Goal: Task Accomplishment & Management: Manage account settings

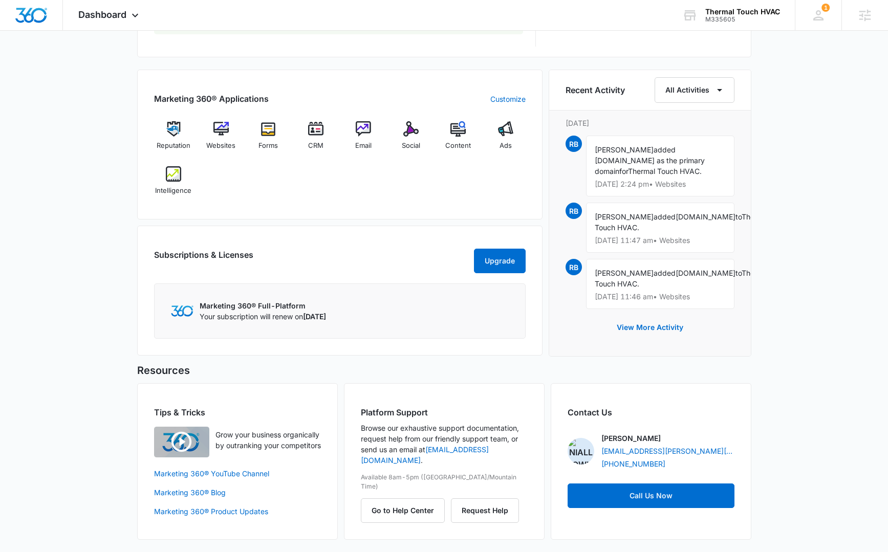
scroll to position [608, 0]
click at [220, 121] on img at bounding box center [220, 128] width 15 height 15
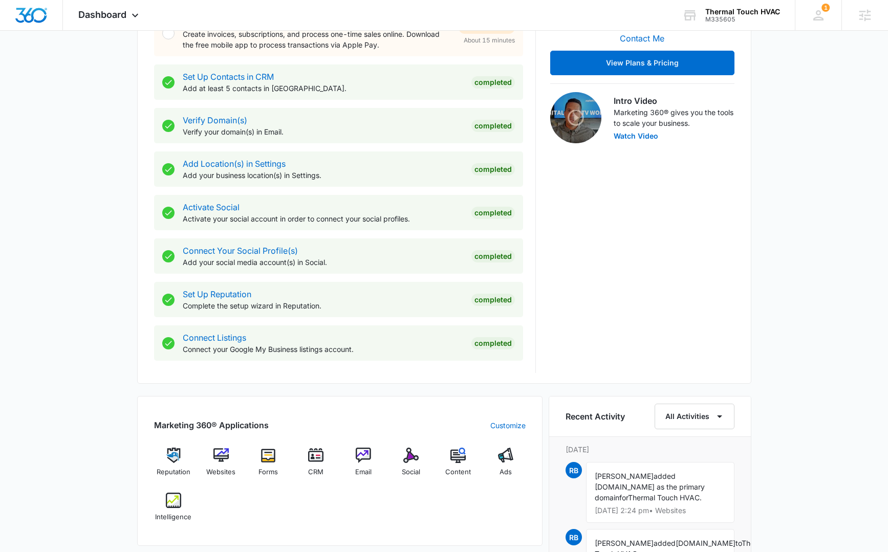
scroll to position [427, 0]
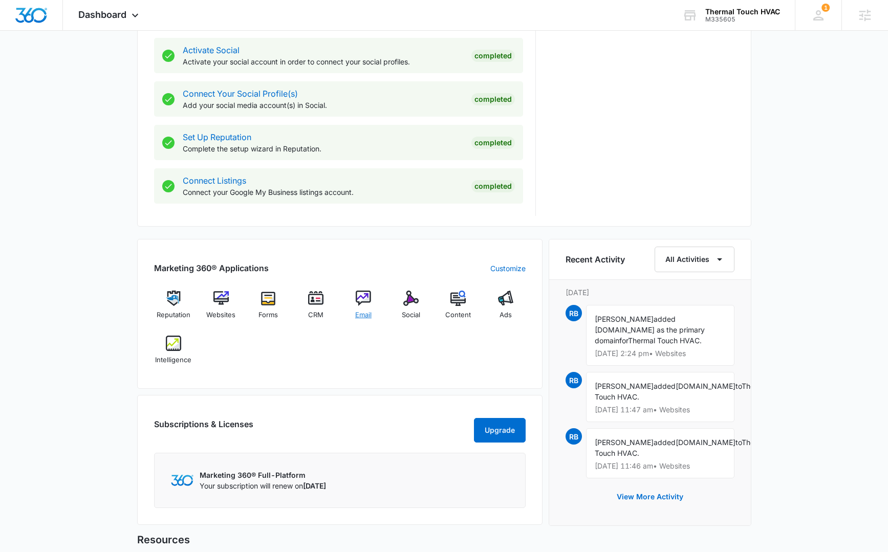
click at [361, 300] on img at bounding box center [363, 298] width 15 height 15
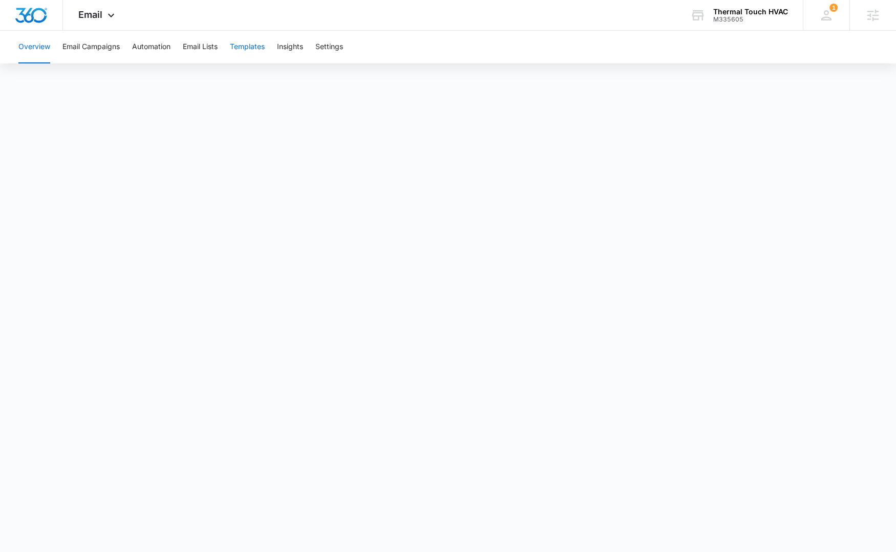
click at [253, 48] on button "Templates" at bounding box center [247, 47] width 35 height 33
click at [147, 45] on button "Automation" at bounding box center [151, 47] width 38 height 33
click at [32, 16] on img "Dashboard" at bounding box center [31, 15] width 33 height 15
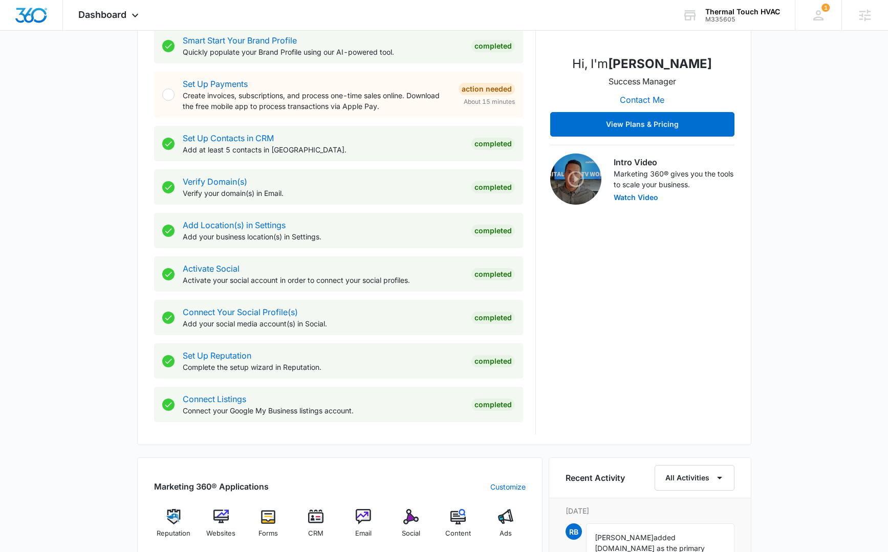
scroll to position [419, 0]
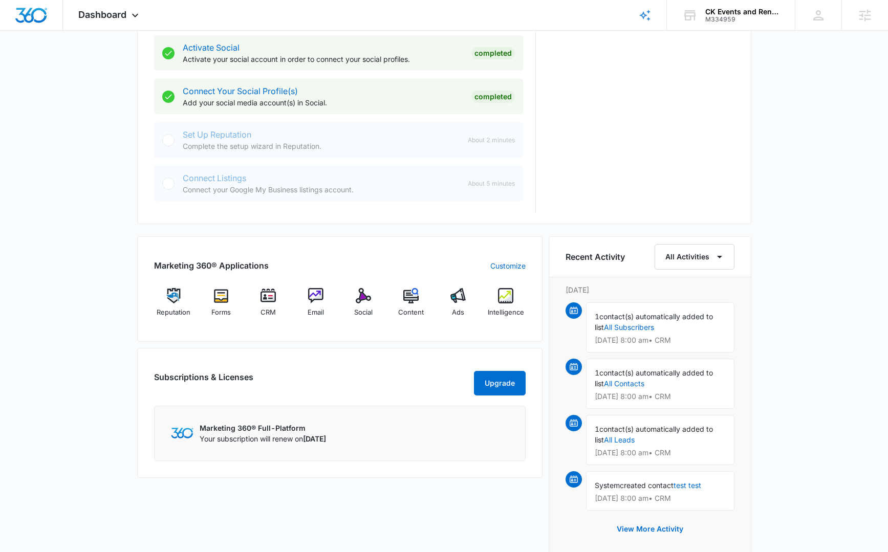
scroll to position [476, 0]
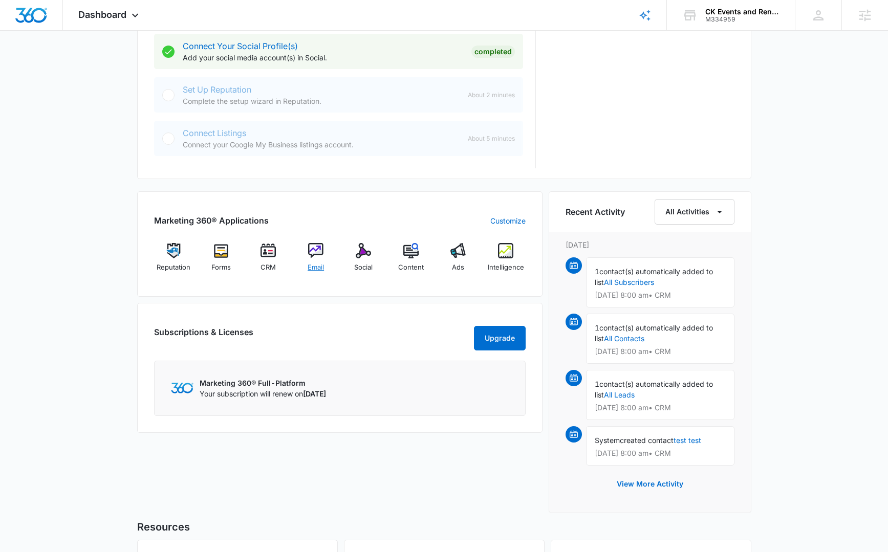
click at [314, 256] on img at bounding box center [315, 250] width 15 height 15
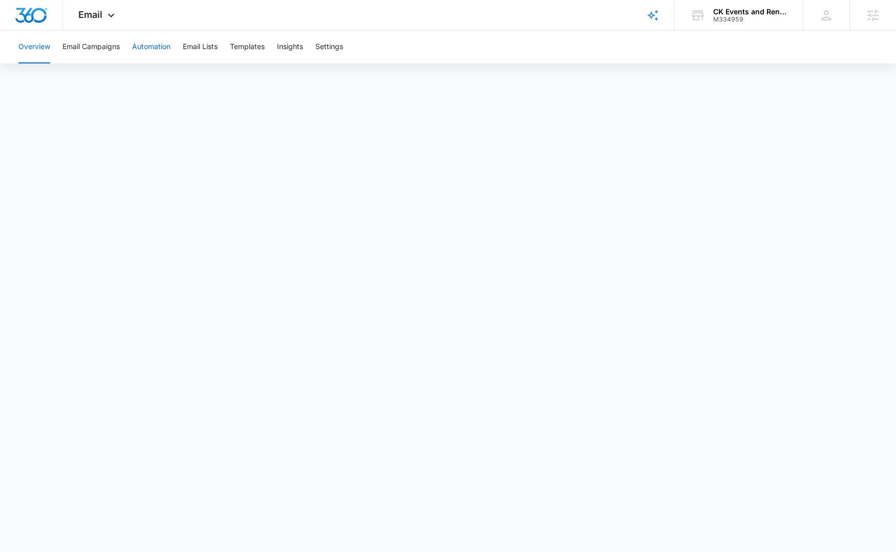
click at [148, 51] on button "Automation" at bounding box center [151, 47] width 38 height 33
click at [252, 47] on button "Templates" at bounding box center [247, 47] width 35 height 33
click at [249, 47] on button "Templates" at bounding box center [247, 47] width 35 height 33
click at [87, 14] on span "Email" at bounding box center [90, 14] width 24 height 11
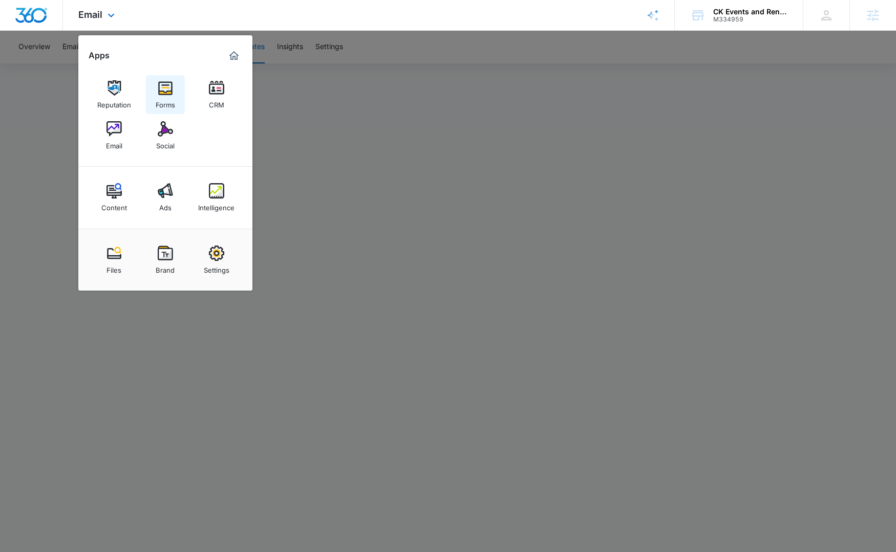
click at [160, 105] on div "Forms" at bounding box center [165, 102] width 19 height 13
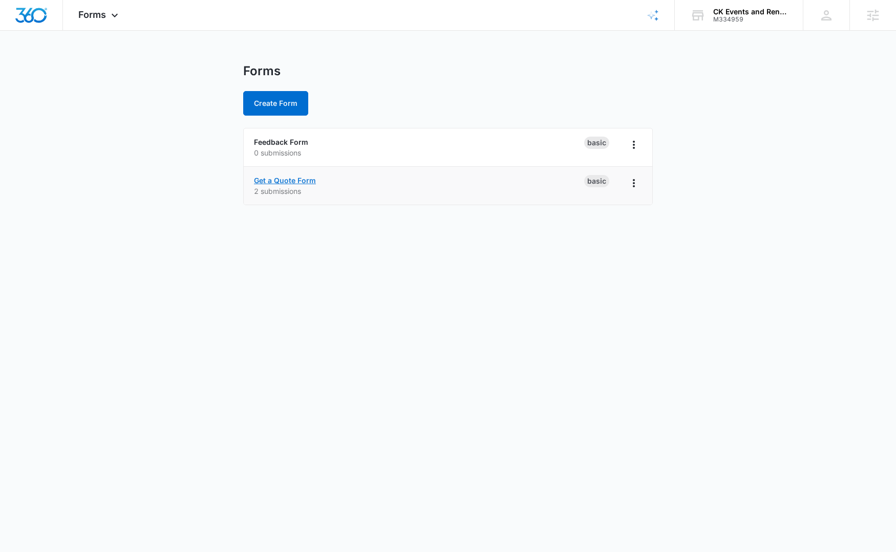
click at [303, 180] on link "Get a Quote Form" at bounding box center [285, 180] width 62 height 9
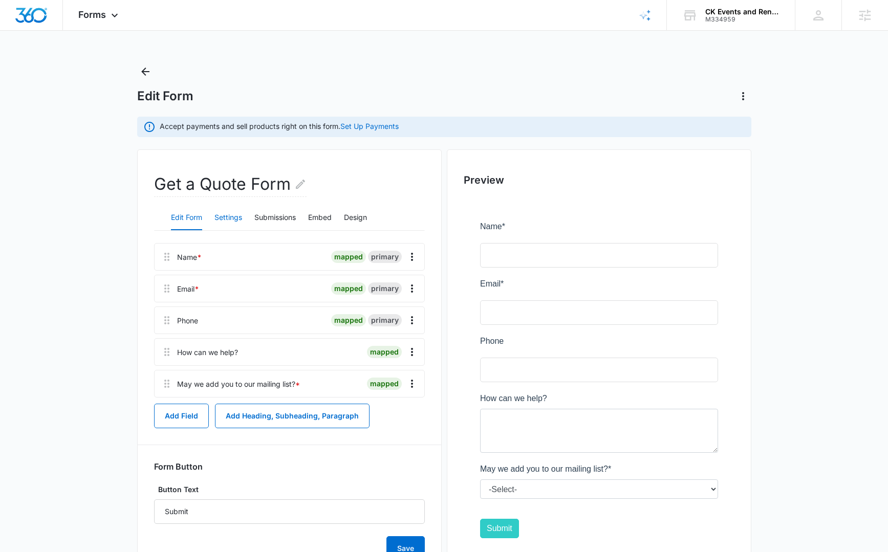
click at [225, 209] on button "Settings" at bounding box center [228, 218] width 28 height 25
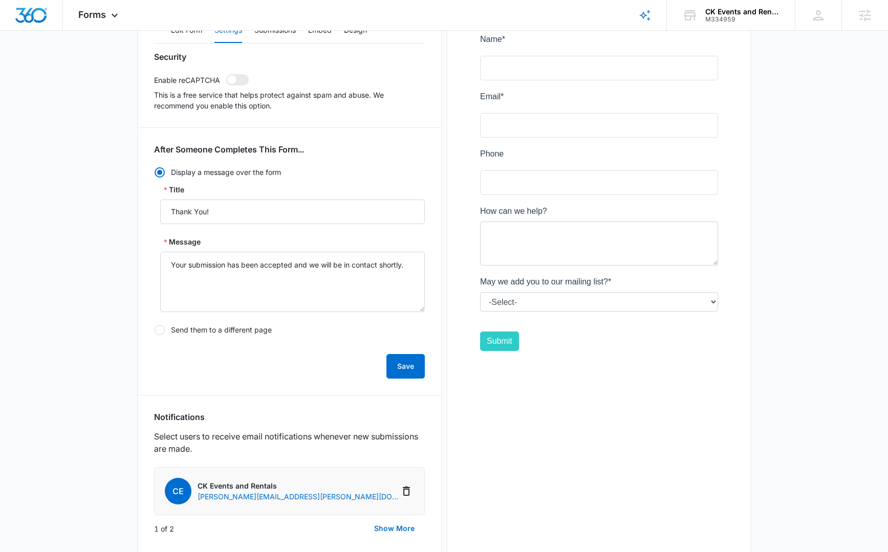
scroll to position [274, 0]
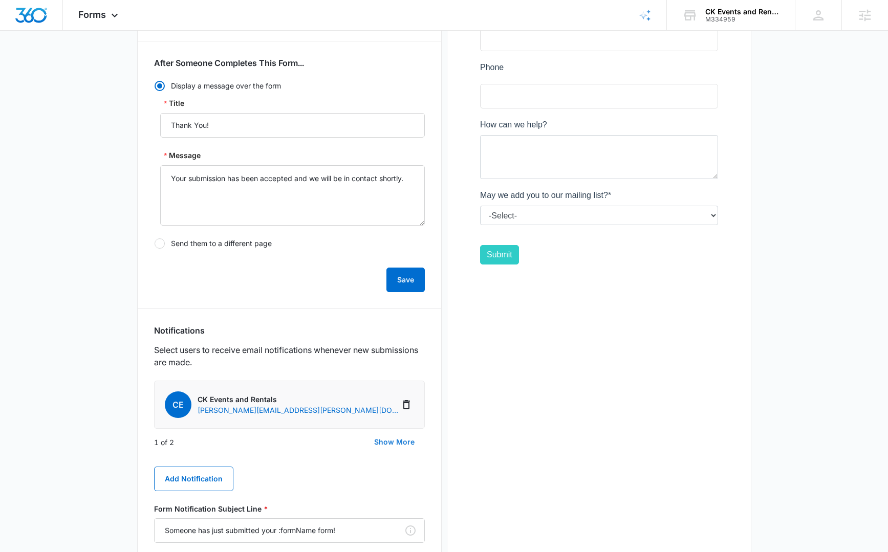
click at [400, 446] on button "Show More" at bounding box center [394, 442] width 61 height 25
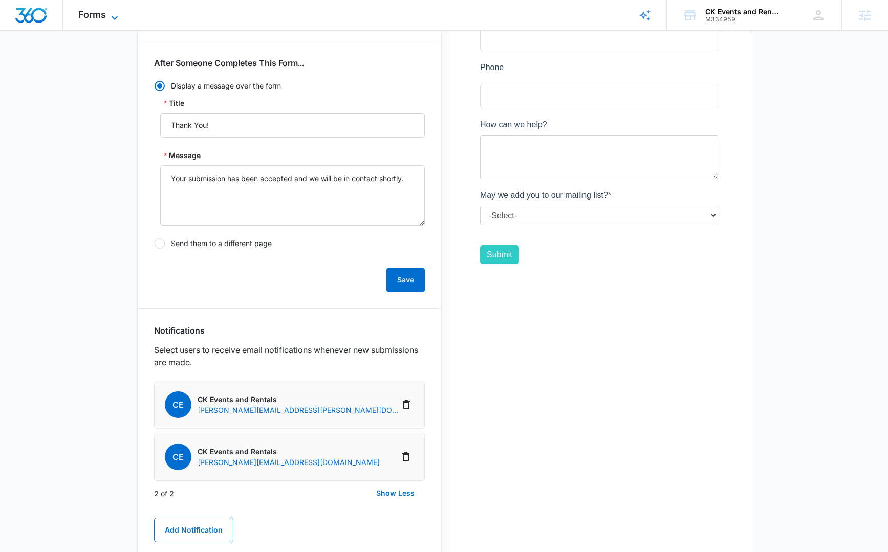
click at [84, 10] on span "Forms" at bounding box center [92, 14] width 28 height 11
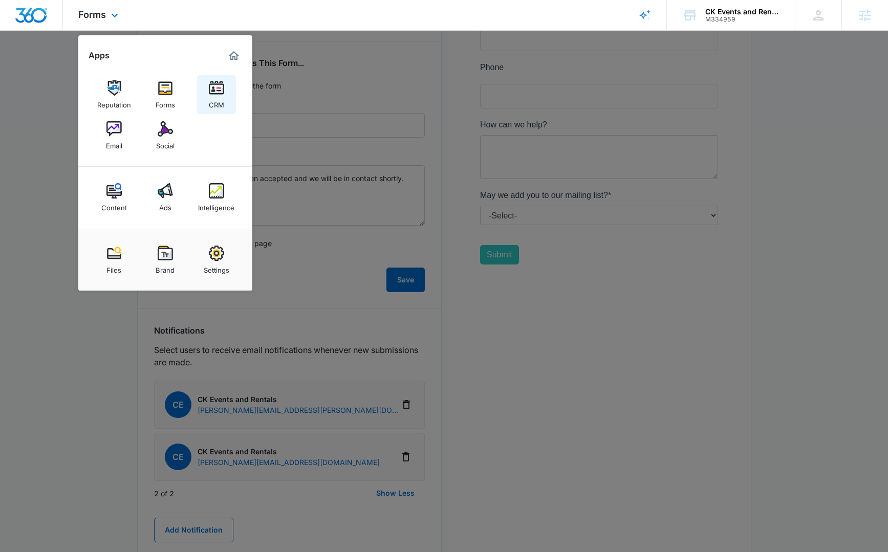
click at [223, 92] on img at bounding box center [216, 87] width 15 height 15
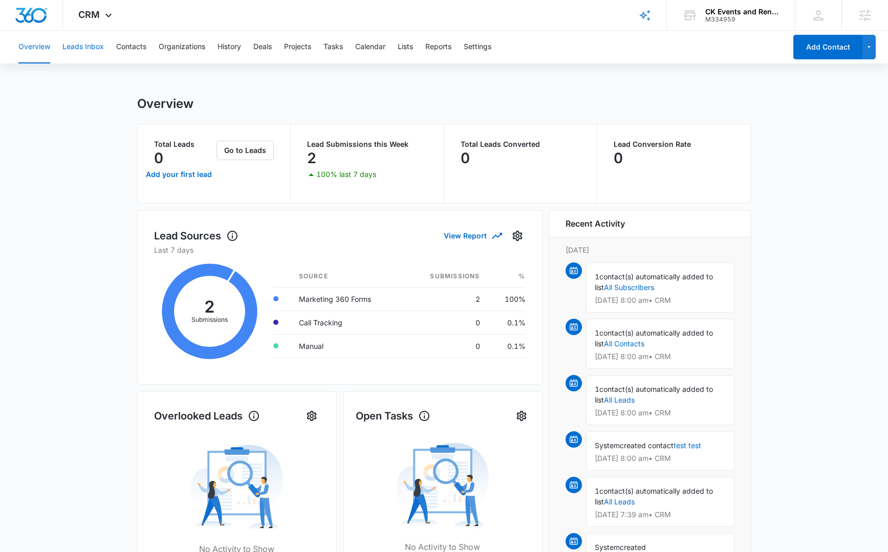
click at [83, 45] on button "Leads Inbox" at bounding box center [82, 47] width 41 height 33
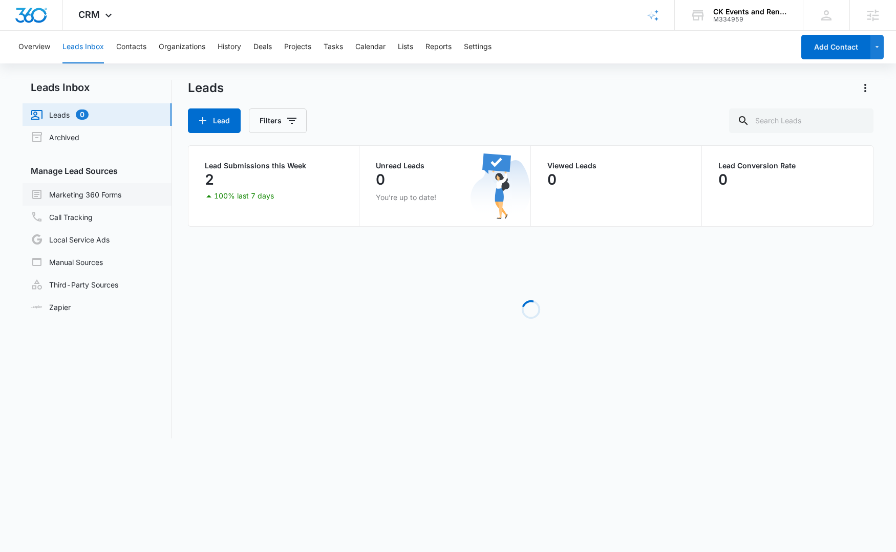
click at [111, 195] on link "Marketing 360 Forms" at bounding box center [76, 194] width 91 height 12
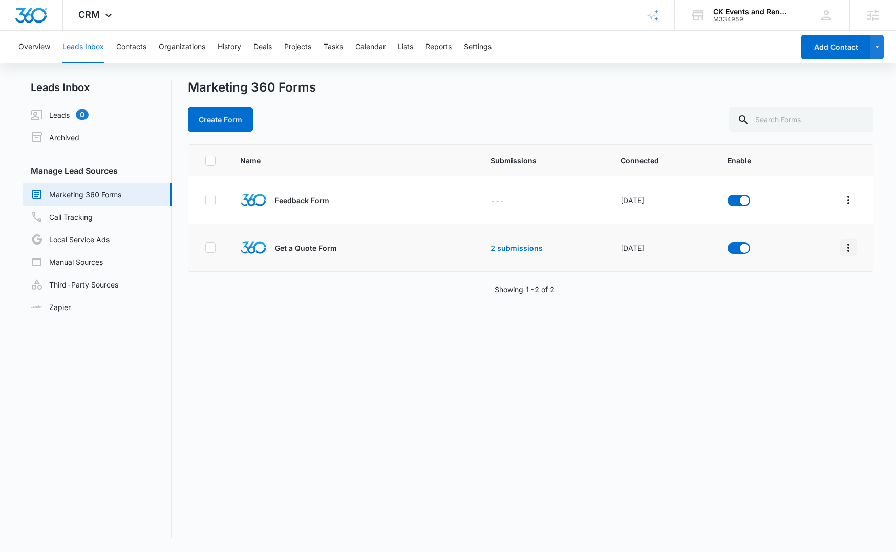
click at [842, 244] on icon "Overflow Menu" at bounding box center [848, 248] width 12 height 12
click at [792, 301] on button "Field Mapping" at bounding box center [800, 306] width 95 height 15
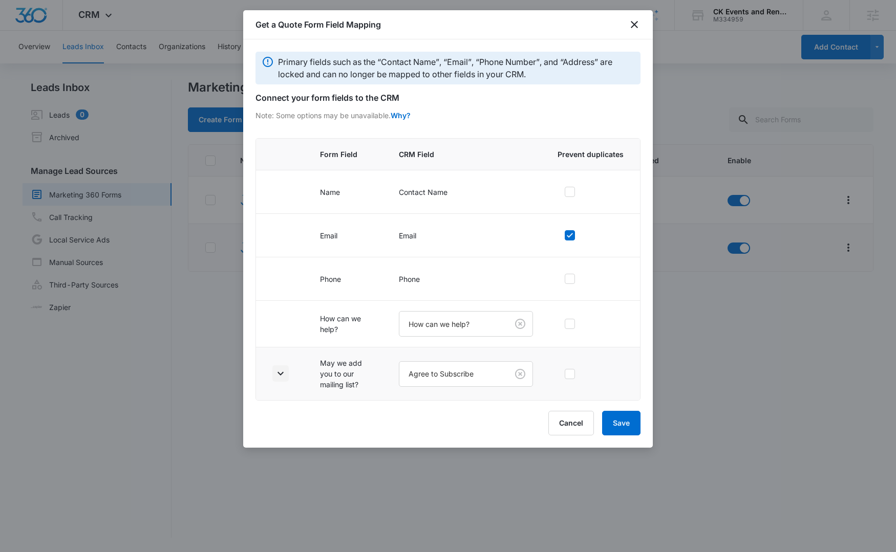
click at [284, 371] on icon "button" at bounding box center [280, 374] width 12 height 12
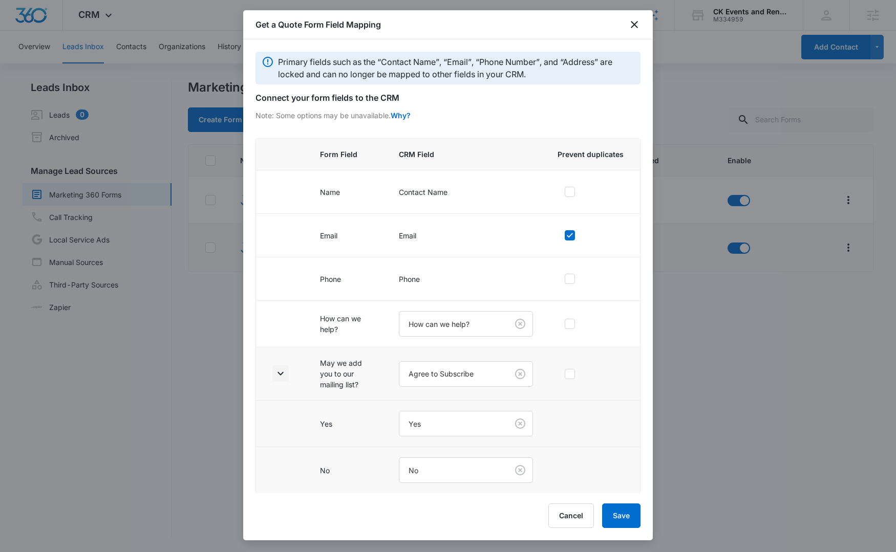
scroll to position [1, 0]
click at [556, 510] on button "Cancel" at bounding box center [571, 516] width 46 height 25
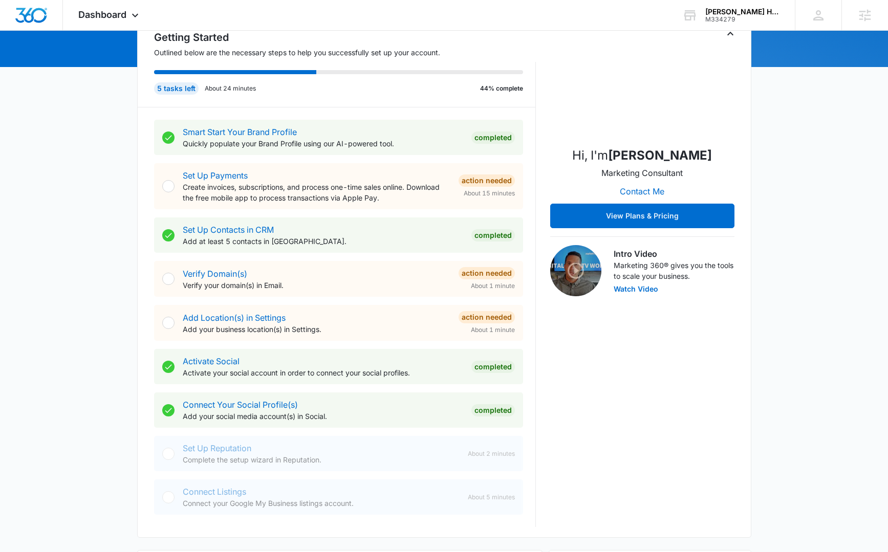
scroll to position [492, 0]
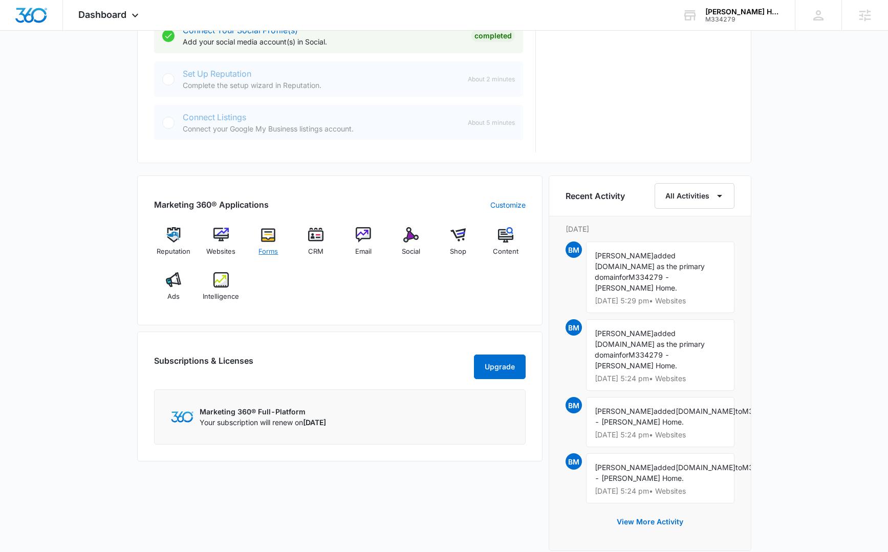
click at [268, 237] on img at bounding box center [268, 234] width 15 height 15
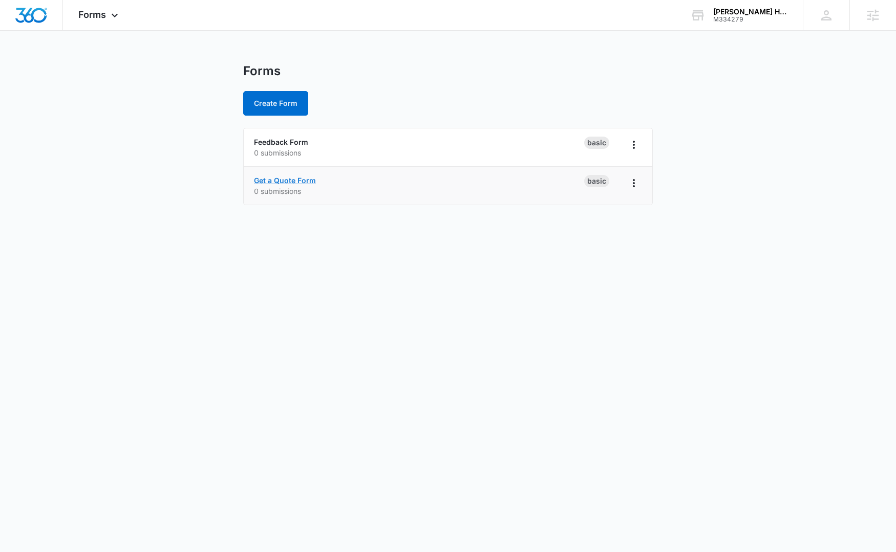
click at [290, 180] on link "Get a Quote Form" at bounding box center [285, 180] width 62 height 9
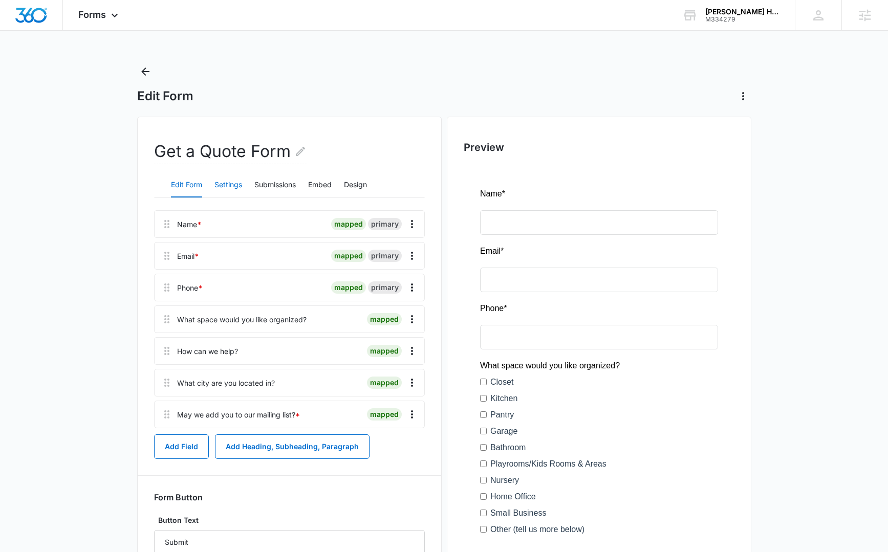
click at [233, 189] on button "Settings" at bounding box center [228, 185] width 28 height 25
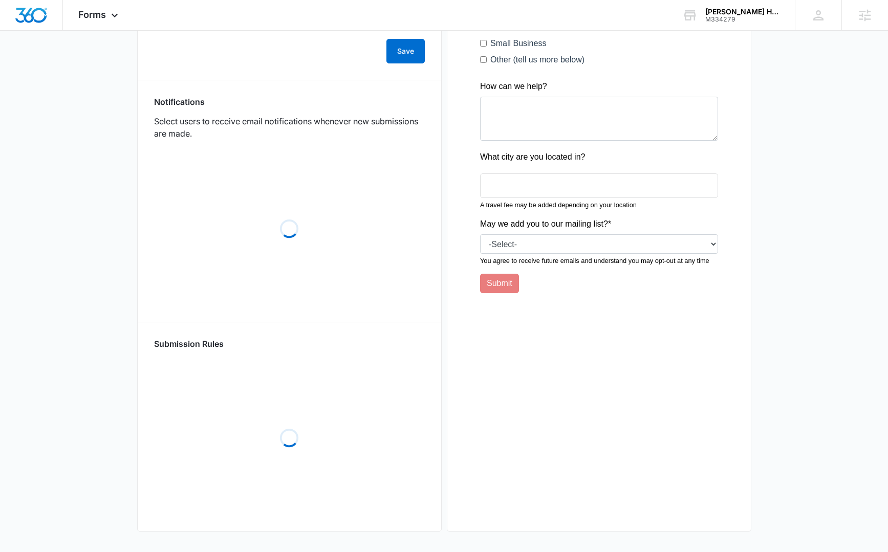
scroll to position [406, 0]
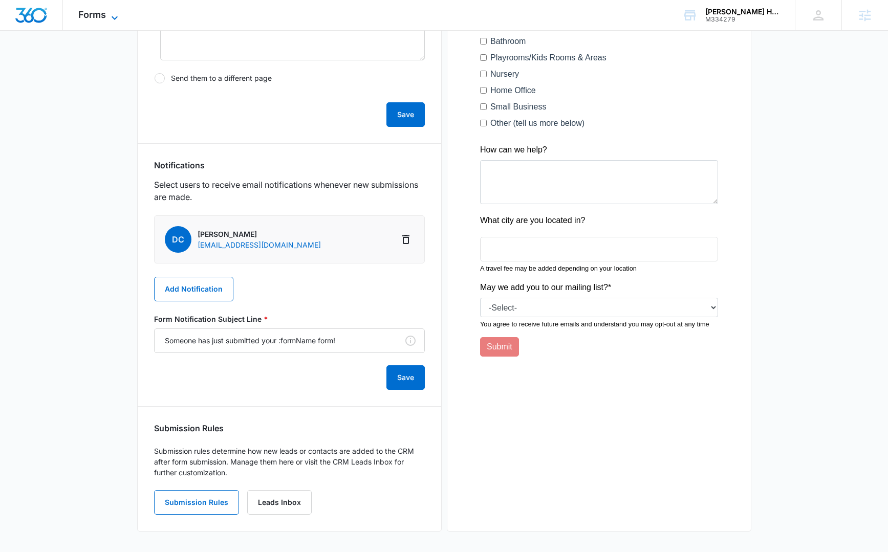
click at [111, 19] on icon at bounding box center [115, 18] width 12 height 12
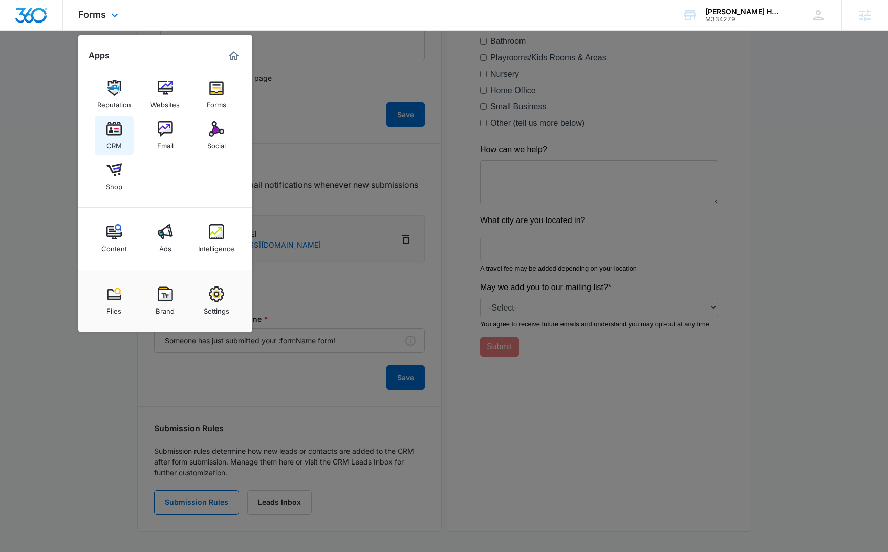
click at [114, 139] on div "CRM" at bounding box center [113, 143] width 15 height 13
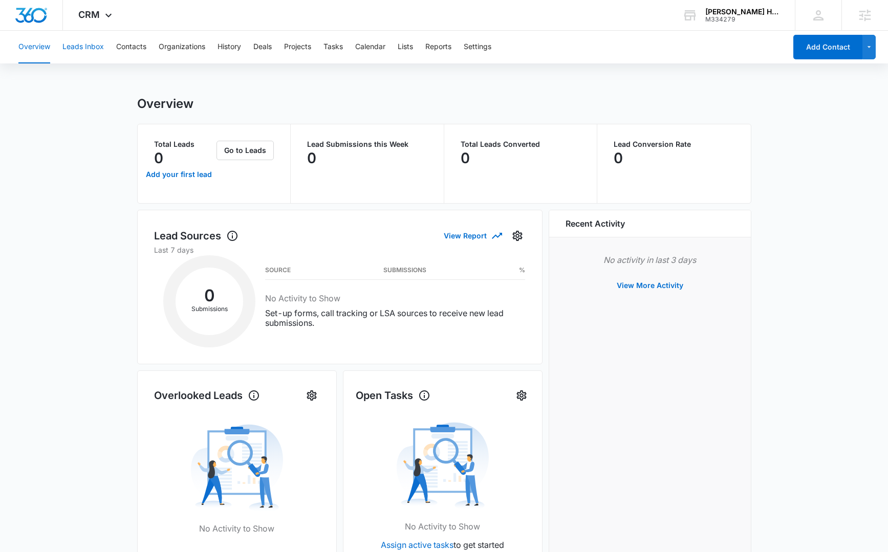
click at [79, 48] on button "Leads Inbox" at bounding box center [82, 47] width 41 height 33
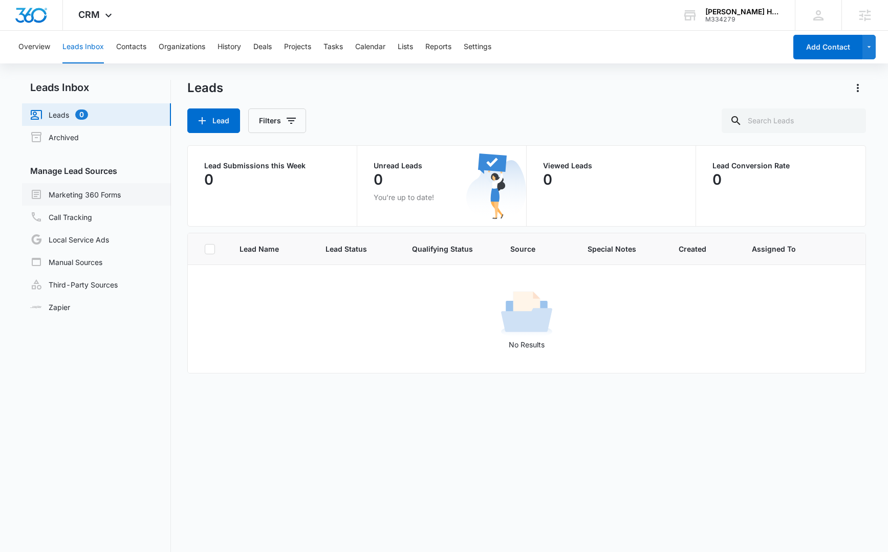
click at [120, 193] on link "Marketing 360 Forms" at bounding box center [75, 194] width 91 height 12
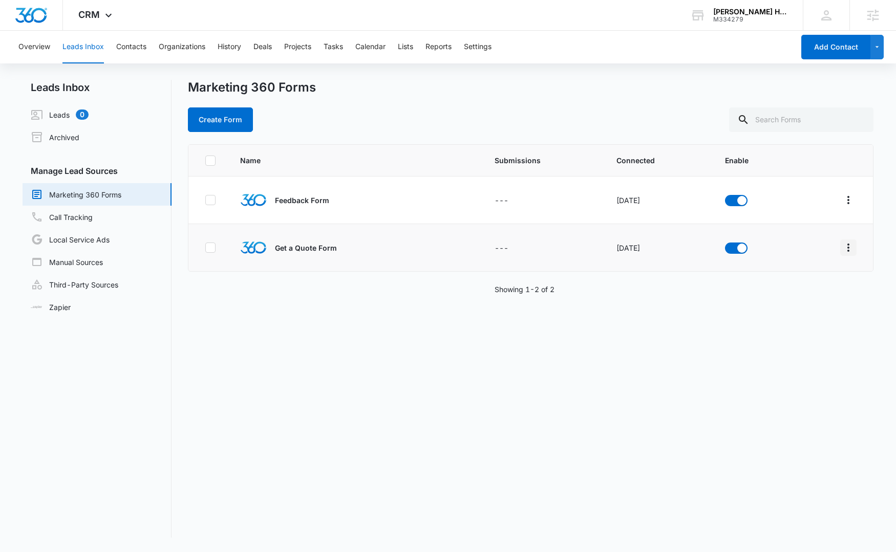
click at [842, 251] on icon "Overflow Menu" at bounding box center [848, 248] width 12 height 12
click at [799, 306] on div "Field Mapping" at bounding box center [795, 307] width 58 height 7
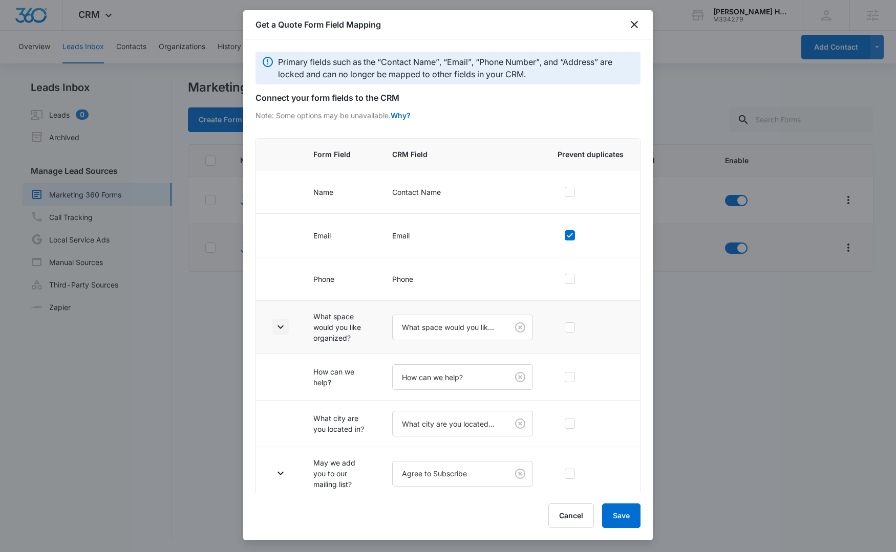
click at [280, 327] on icon "button" at bounding box center [280, 327] width 12 height 12
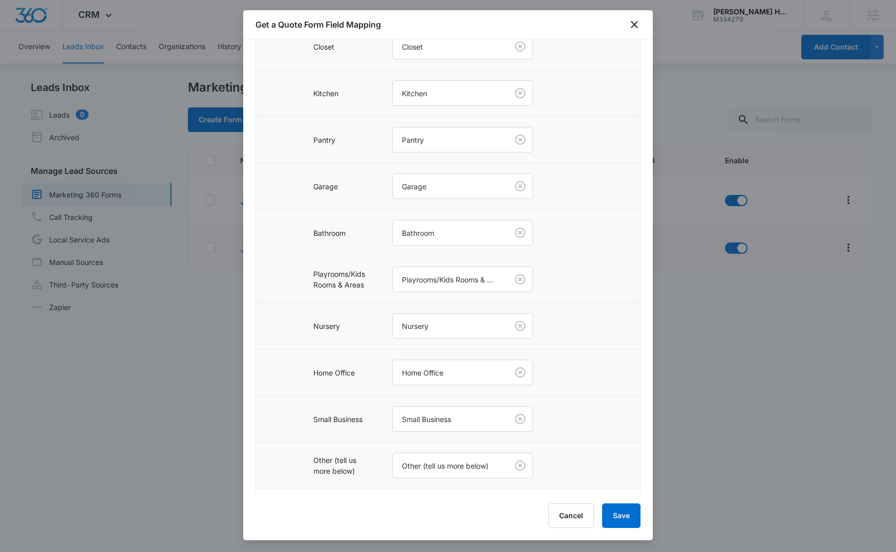
scroll to position [473, 0]
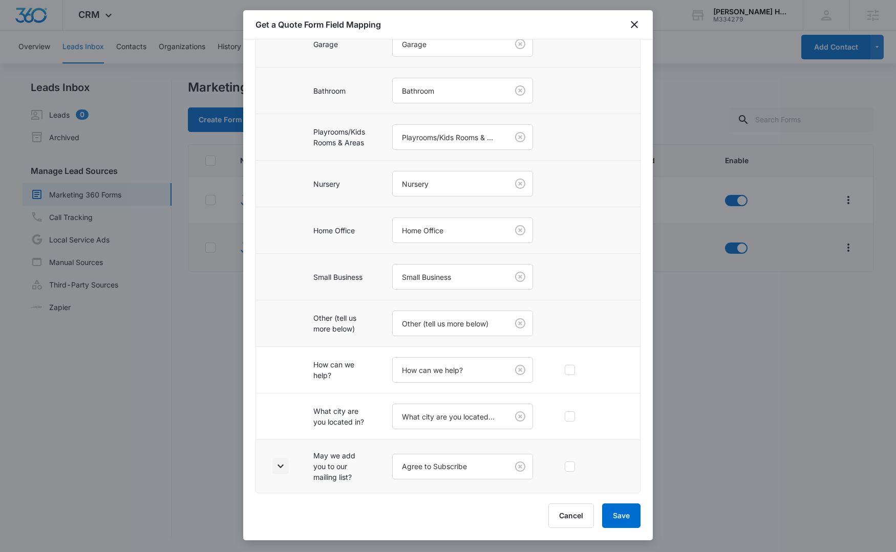
click at [280, 465] on icon "button" at bounding box center [280, 466] width 12 height 12
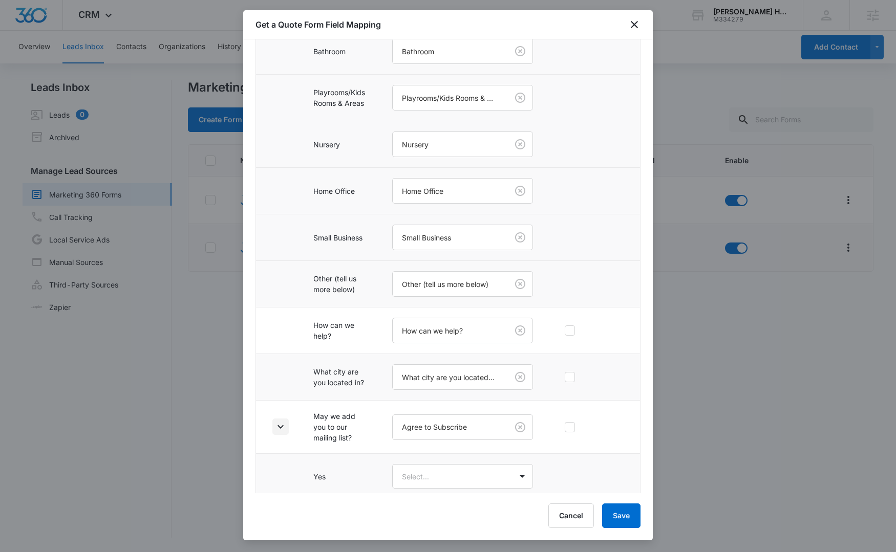
scroll to position [564, 0]
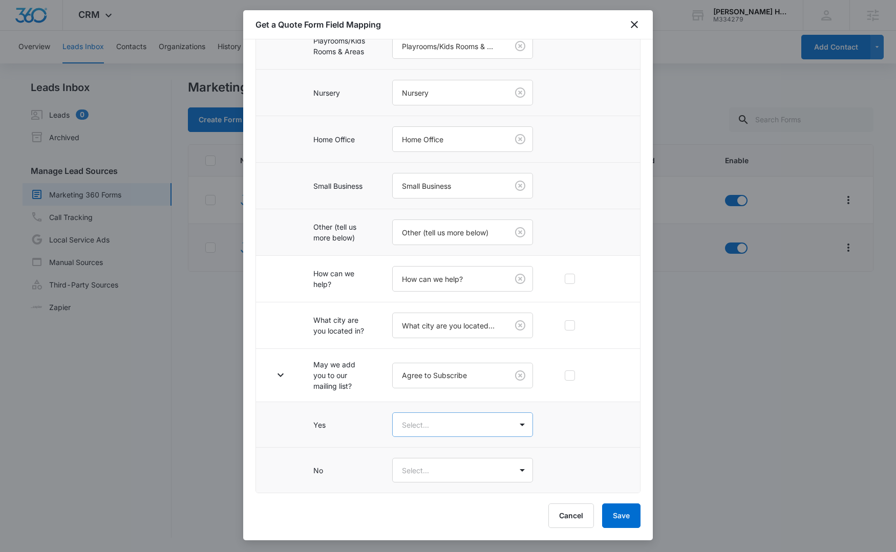
click at [426, 422] on body "CRM Apps Reputation Websites Forms CRM Email Social Shop Content Ads Intelligen…" at bounding box center [448, 276] width 896 height 552
click at [421, 465] on div "Yes" at bounding box center [458, 461] width 108 height 11
click at [423, 476] on body "CRM Apps Reputation Websites Forms CRM Email Social Shop Content Ads Intelligen…" at bounding box center [448, 276] width 896 height 552
click at [421, 429] on div at bounding box center [448, 276] width 896 height 552
click at [474, 431] on body "CRM Apps Reputation Websites Forms CRM Email Social Shop Content Ads Intelligen…" at bounding box center [448, 276] width 896 height 552
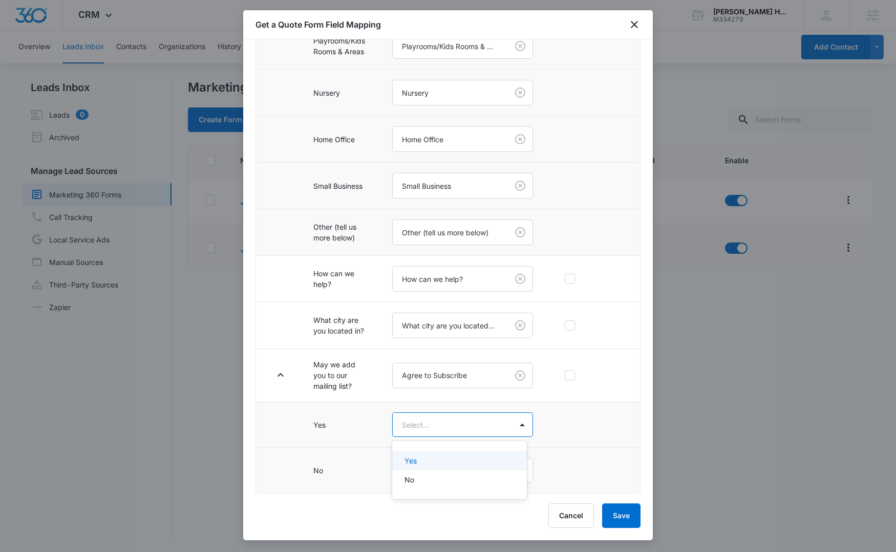
click at [458, 461] on div "Yes" at bounding box center [458, 461] width 108 height 11
click at [459, 472] on body "CRM Apps Reputation Websites Forms CRM Email Social Shop Content Ads Intelligen…" at bounding box center [448, 276] width 896 height 552
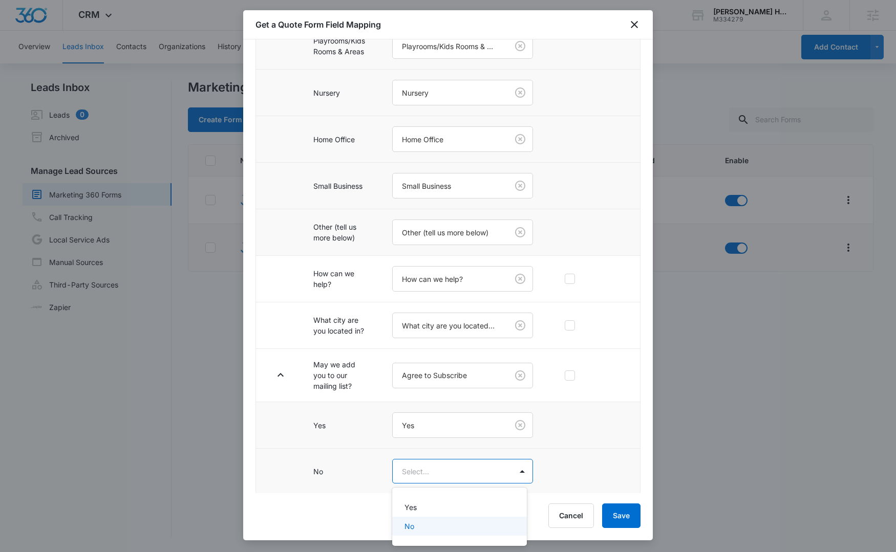
click at [458, 535] on div "No" at bounding box center [459, 526] width 135 height 19
click at [283, 373] on icon "button" at bounding box center [280, 375] width 12 height 12
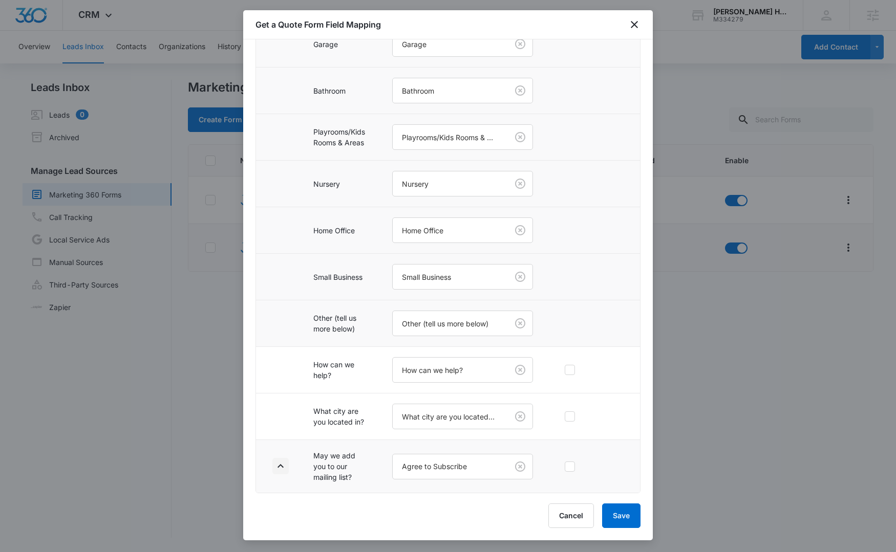
scroll to position [473, 0]
click at [639, 25] on icon "close" at bounding box center [634, 24] width 12 height 12
